Goal: Check status

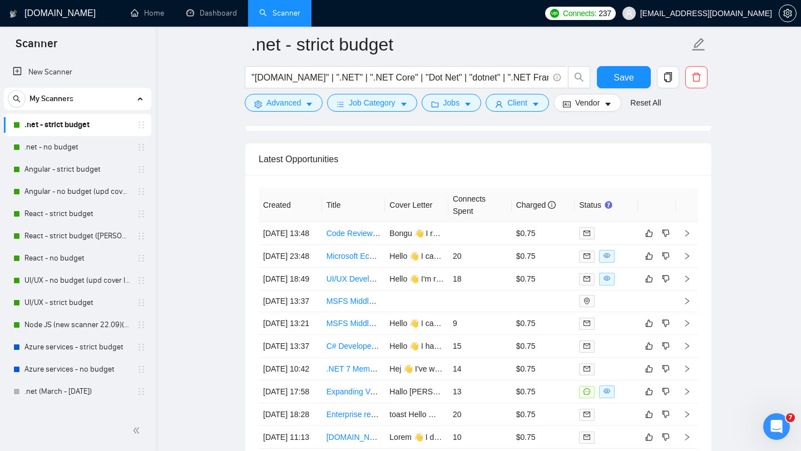
scroll to position [4385, 0]
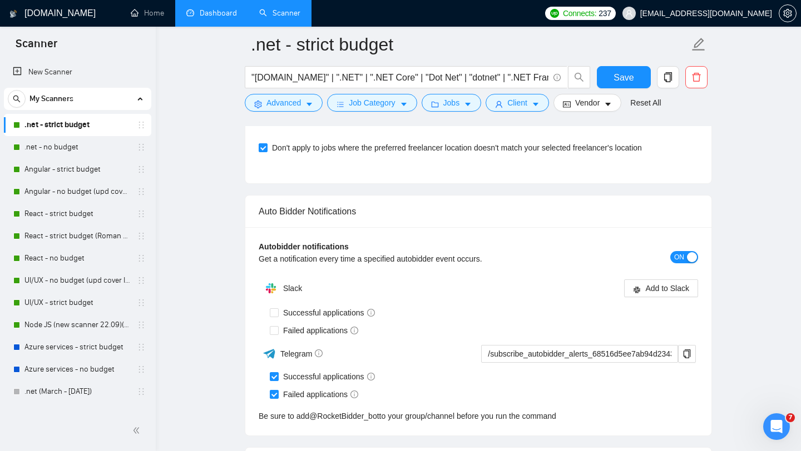
click at [220, 15] on link "Dashboard" at bounding box center [211, 12] width 51 height 9
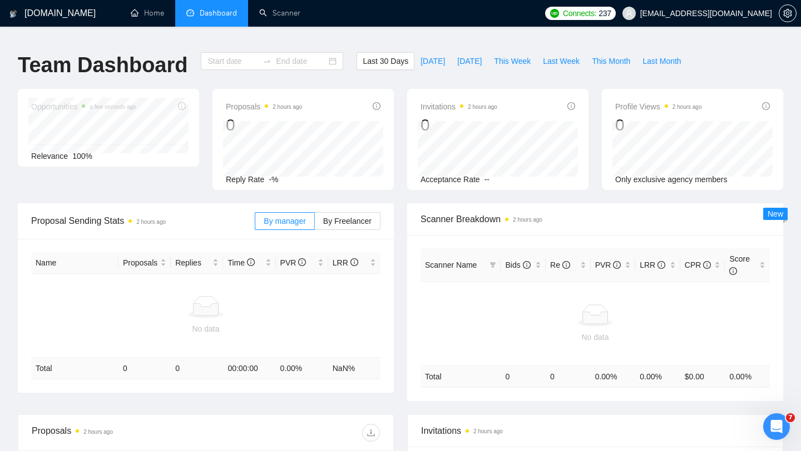
type input "[DATE]"
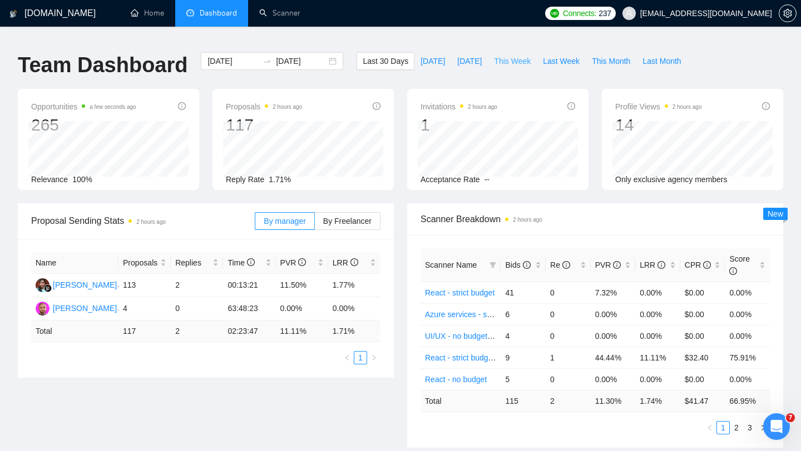
click at [519, 55] on span "This Week" at bounding box center [512, 61] width 37 height 12
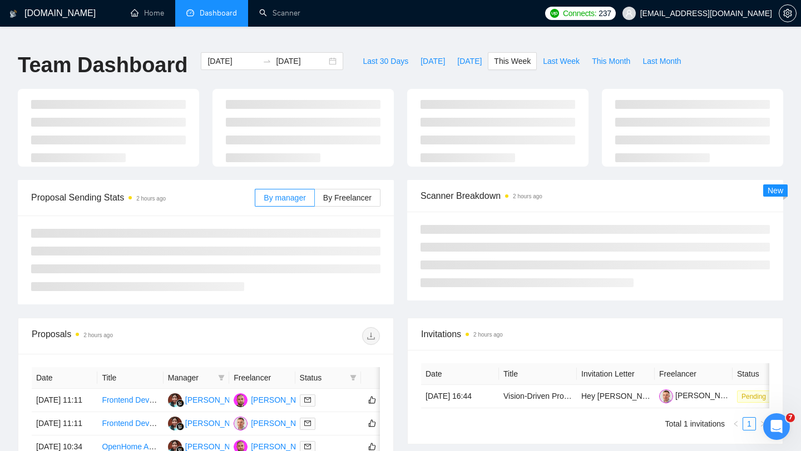
type input "[DATE]"
